Goal: Task Accomplishment & Management: Use online tool/utility

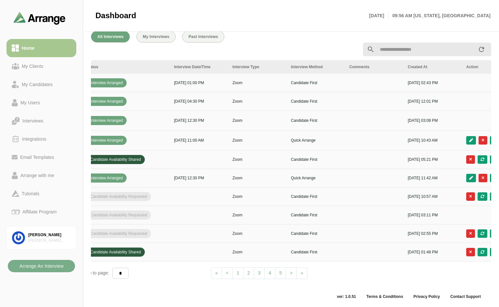
scroll to position [0, 221]
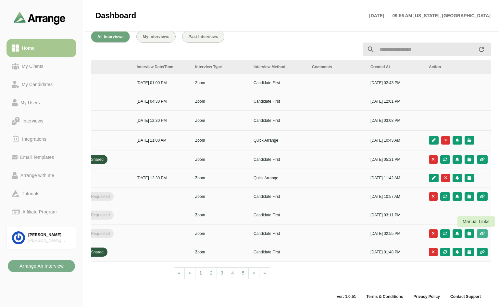
click at [483, 231] on icon "button" at bounding box center [482, 233] width 6 height 4
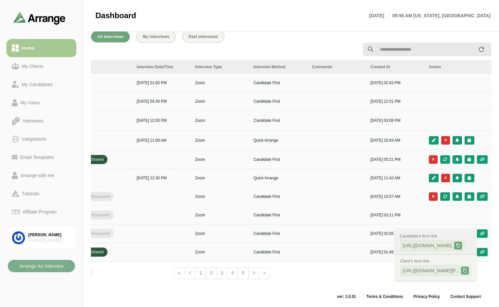
click at [460, 243] on icon at bounding box center [458, 245] width 5 height 5
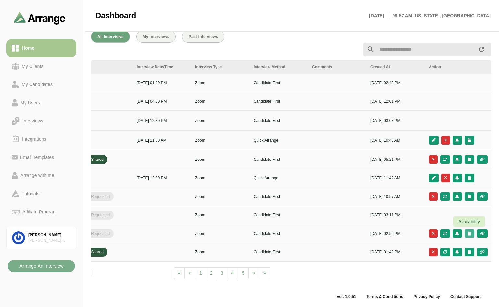
click at [468, 231] on icon "button" at bounding box center [469, 233] width 4 height 4
click at [440, 235] on div "Candidate Slots" at bounding box center [440, 237] width 37 height 8
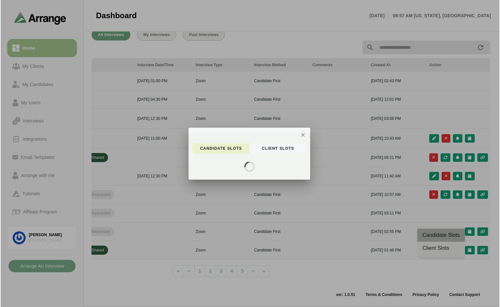
scroll to position [0, 0]
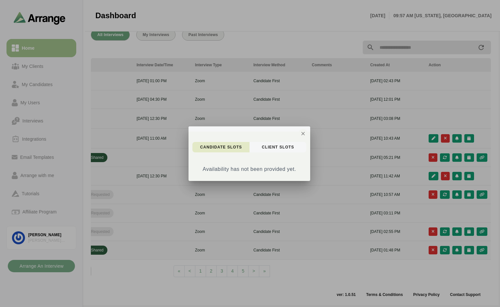
click at [236, 148] on span "candidate Slots" at bounding box center [221, 146] width 42 height 5
click at [303, 133] on icon "button" at bounding box center [303, 133] width 6 height 6
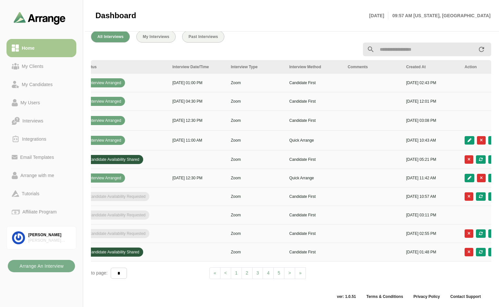
scroll to position [0, 221]
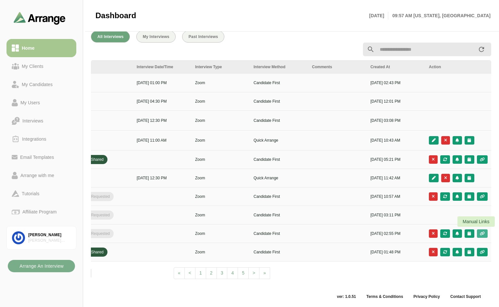
click at [479, 231] on icon "button" at bounding box center [482, 233] width 6 height 4
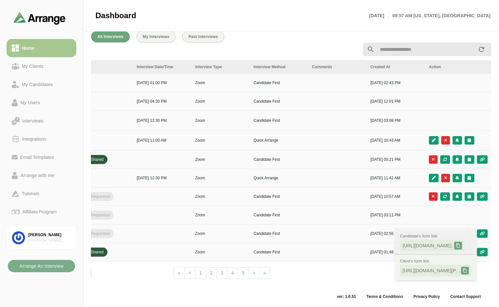
click at [462, 241] on div at bounding box center [458, 245] width 8 height 8
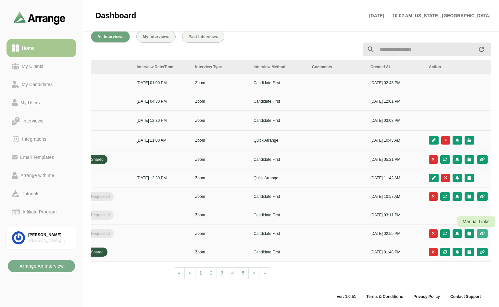
click at [482, 231] on icon "button" at bounding box center [482, 233] width 6 height 4
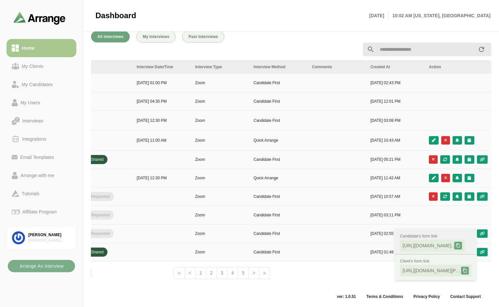
click at [460, 243] on icon at bounding box center [458, 245] width 5 height 5
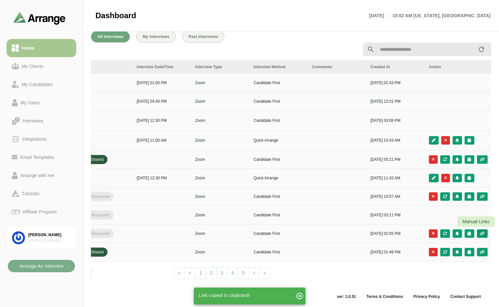
click at [481, 231] on icon "button" at bounding box center [482, 233] width 6 height 4
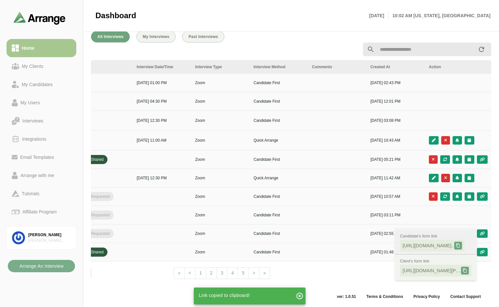
click at [425, 242] on span "https://app.arrangeai.io/candidate-forms..." at bounding box center [428, 245] width 52 height 6
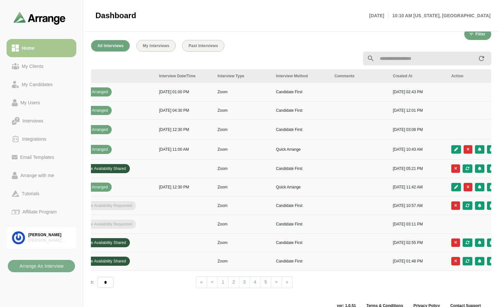
scroll to position [0, 221]
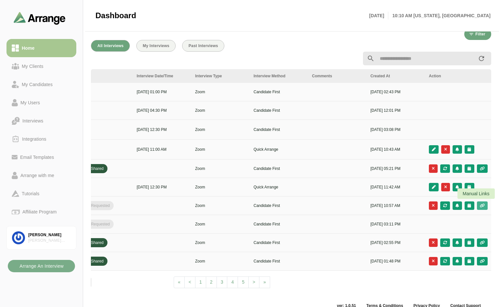
click at [481, 204] on icon "button" at bounding box center [482, 206] width 6 height 4
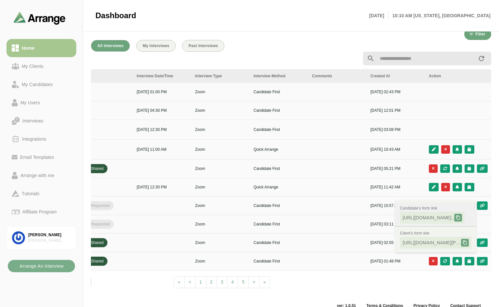
click at [460, 217] on icon at bounding box center [458, 217] width 5 height 5
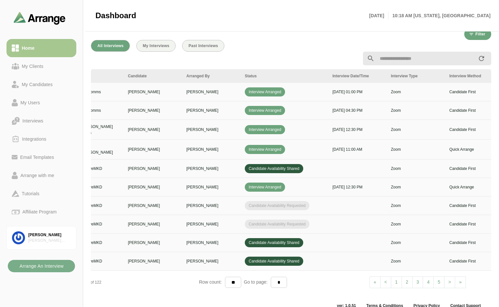
scroll to position [0, 0]
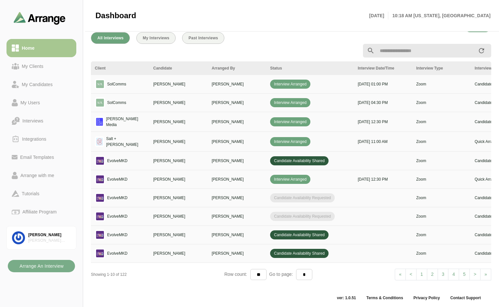
scroll to position [238, 0]
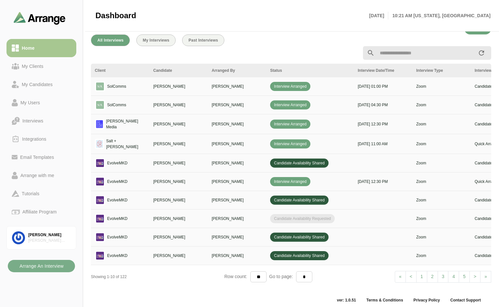
scroll to position [238, 0]
